Goal: Download file/media

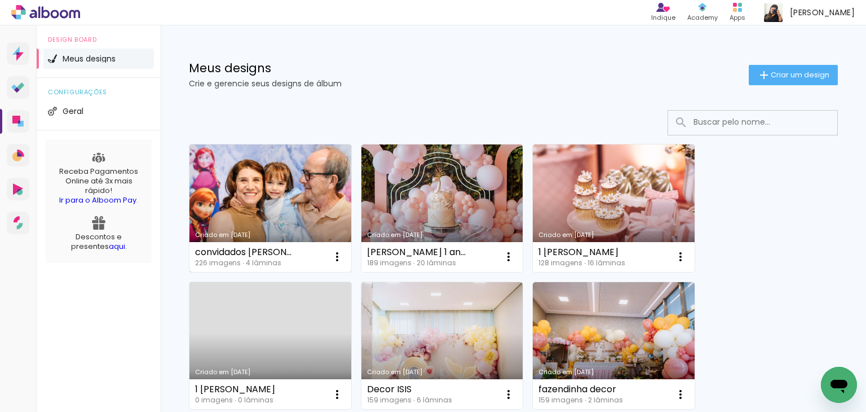
click at [251, 173] on link "Criado em [DATE]" at bounding box center [270, 207] width 162 height 127
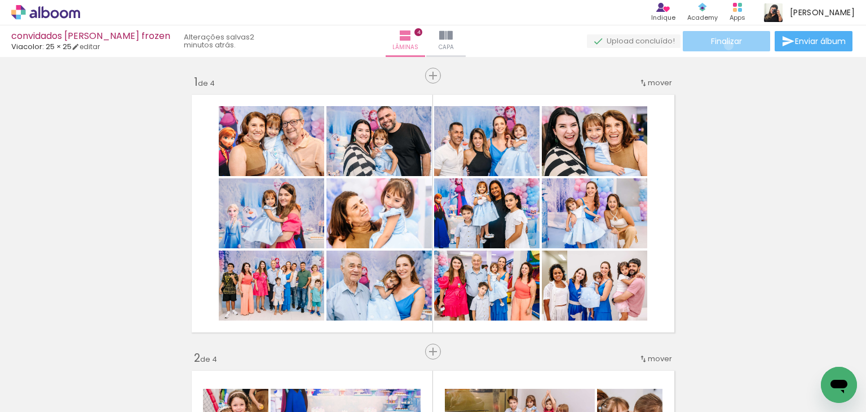
click at [585, 45] on span "Finalizar" at bounding box center [726, 41] width 31 height 8
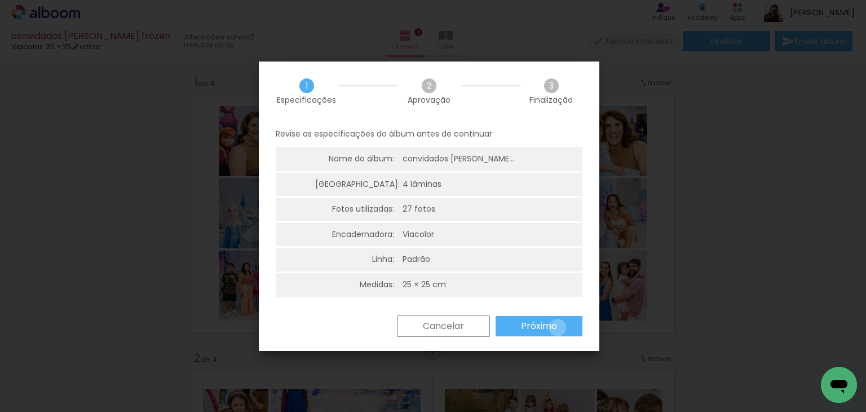
click at [557, 327] on paper-button "Próximo" at bounding box center [539, 326] width 87 height 20
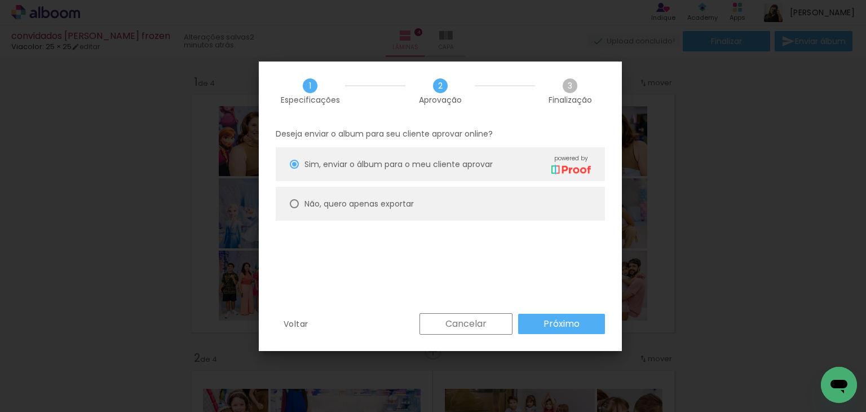
click at [415, 204] on paper-radio-button "Não, quero apenas exportar" at bounding box center [440, 204] width 329 height 34
type paper-radio-button "on"
click at [0, 0] on slot "Próximo" at bounding box center [0, 0] width 0 height 0
type input "Alta, 300 DPI"
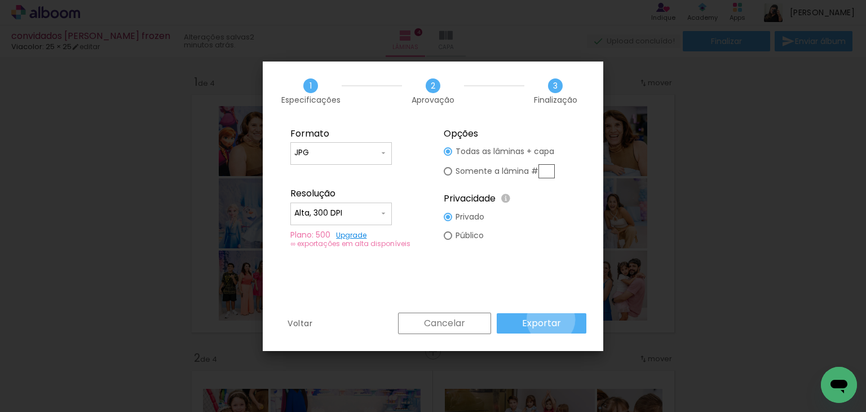
click at [0, 0] on slot "Exportar" at bounding box center [0, 0] width 0 height 0
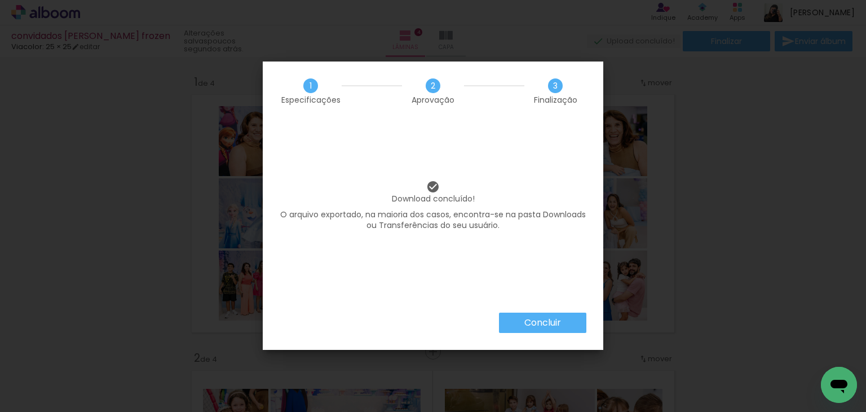
click at [0, 0] on slot "Concluir" at bounding box center [0, 0] width 0 height 0
